Goal: Check status

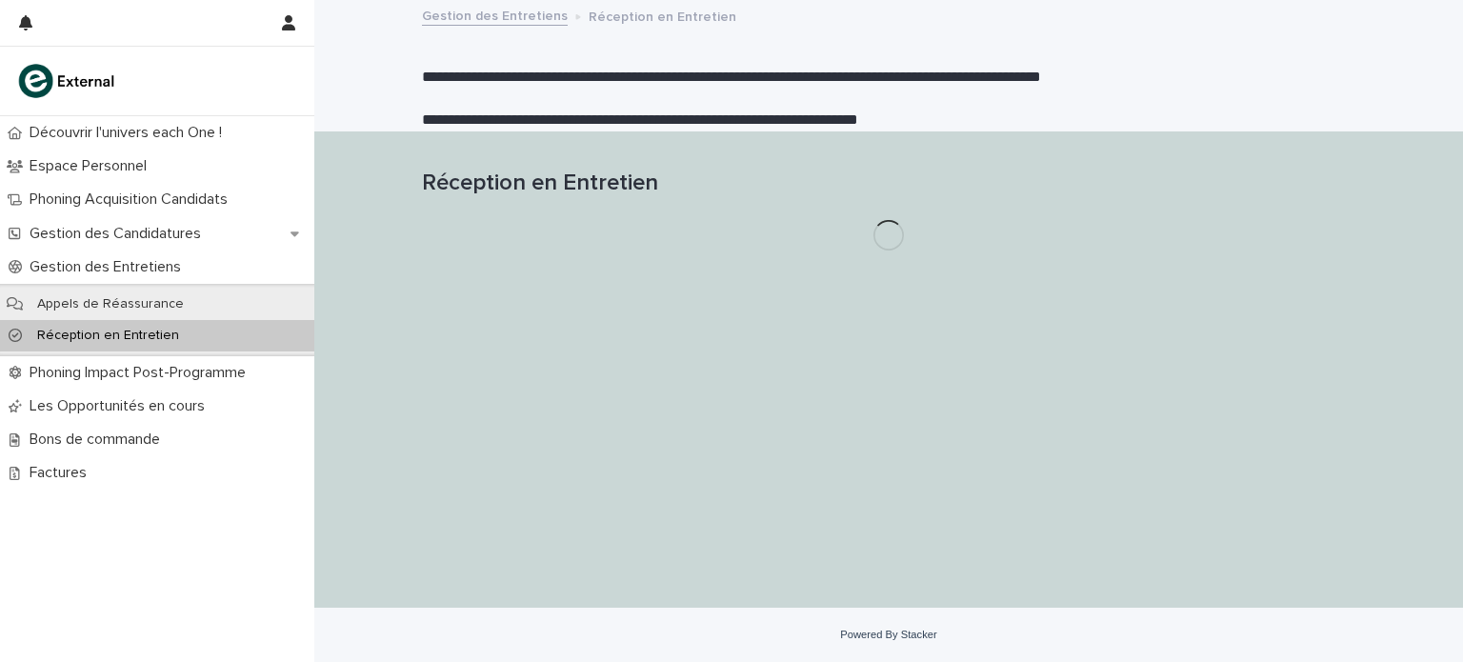
click at [161, 328] on p "Réception en Entretien" at bounding box center [108, 336] width 172 height 16
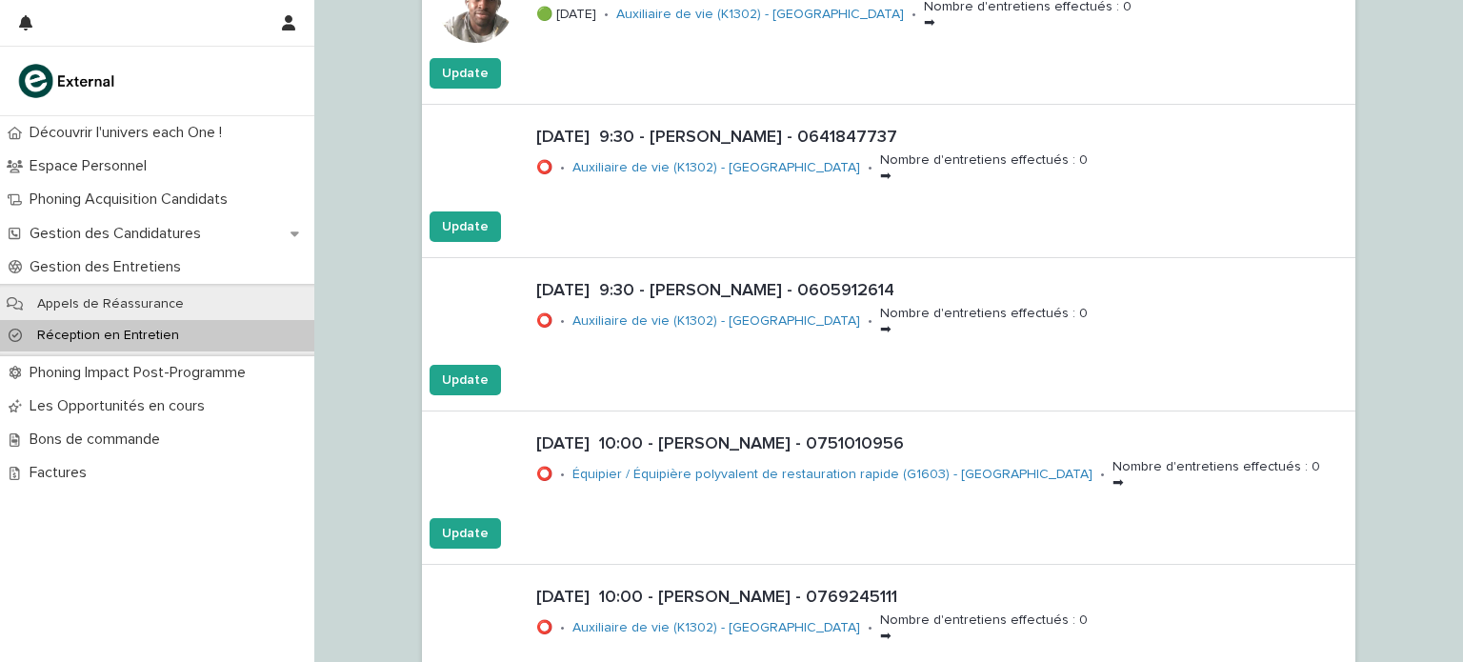
scroll to position [1086, 0]
click at [840, 287] on p "[DATE] 9:30 - [PERSON_NAME] - 0605912614" at bounding box center [942, 289] width 812 height 21
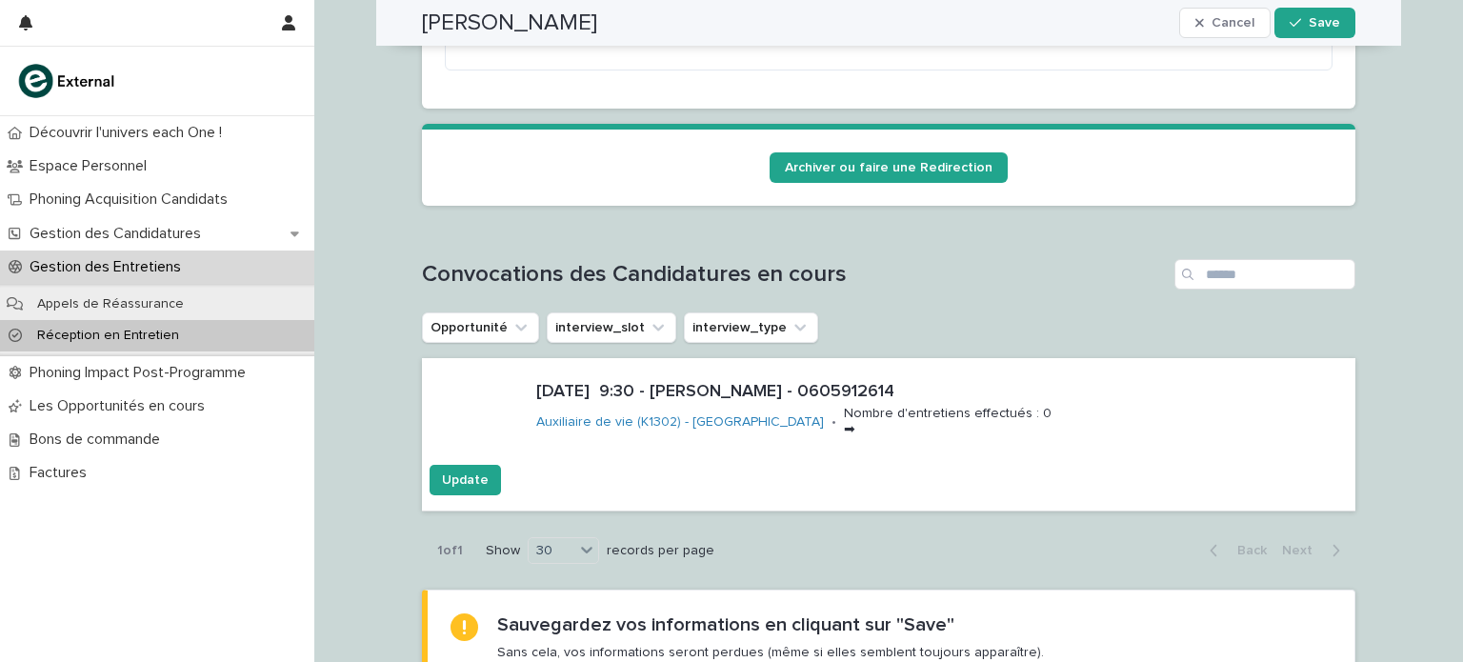
scroll to position [1481, 0]
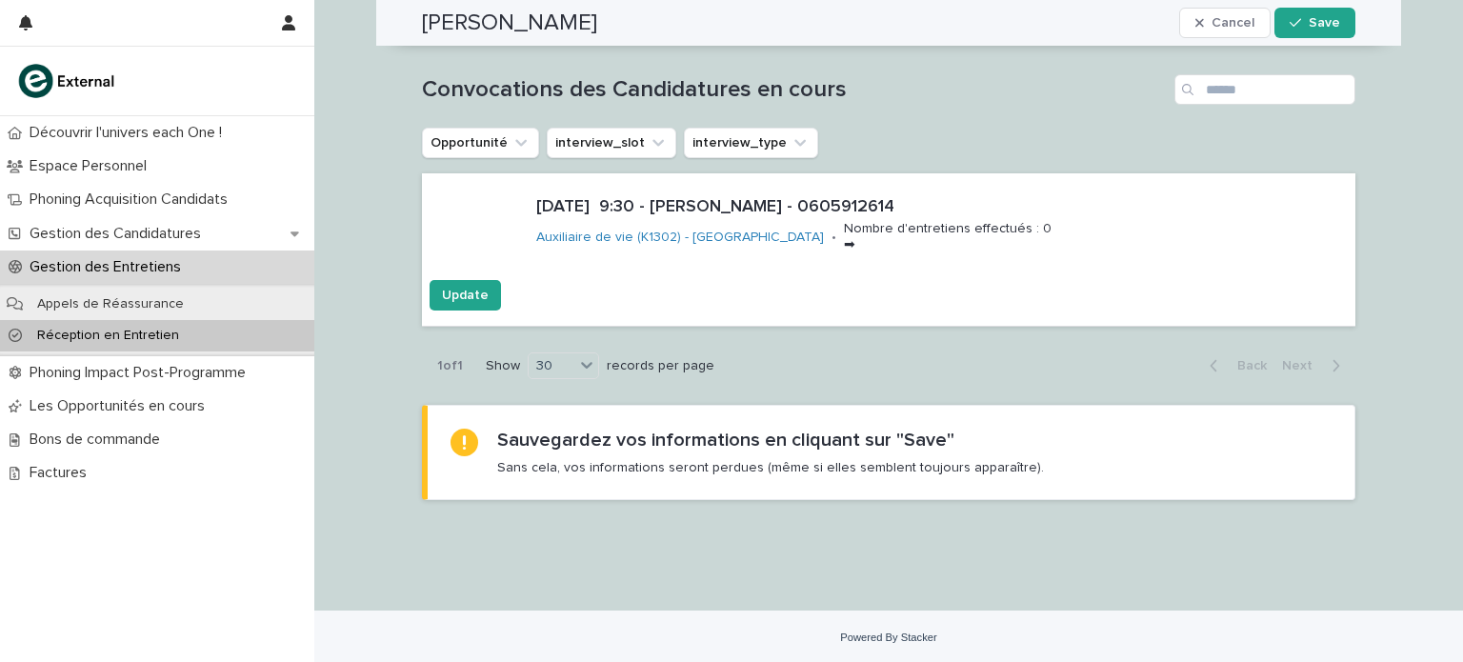
click at [840, 287] on div "Update" at bounding box center [889, 295] width 934 height 30
